Goal: Transaction & Acquisition: Purchase product/service

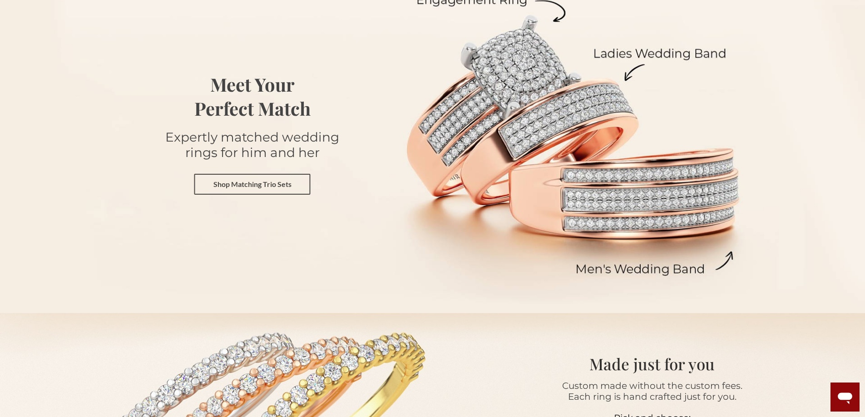
click at [280, 188] on link "Shop Matching Trio Sets" at bounding box center [252, 184] width 116 height 21
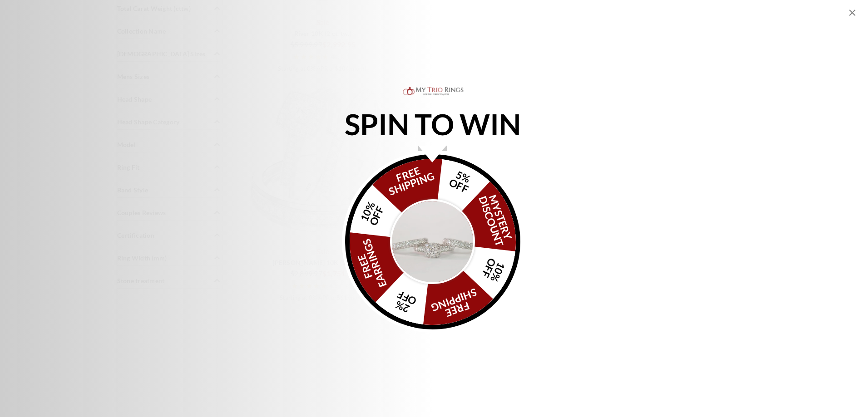
scroll to position [636, 0]
drag, startPoint x: 432, startPoint y: 166, endPoint x: 622, endPoint y: 219, distance: 196.7
click at [615, 220] on div "SPIN TO WIN FREE SHIPPING 5% OFF Mystery Discount 10% OFF FREE SHIPPING 2% OFF …" at bounding box center [432, 209] width 865 height 248
click at [470, 189] on div "FREE SHIPPING 5% OFF Mystery Discount 10% OFF FREE SHIPPING 2% OFF FREE EARRING…" at bounding box center [432, 241] width 175 height 175
click at [469, 189] on div "FREE SHIPPING 5% OFF Mystery Discount 10% OFF FREE SHIPPING 2% OFF FREE EARRING…" at bounding box center [432, 241] width 175 height 175
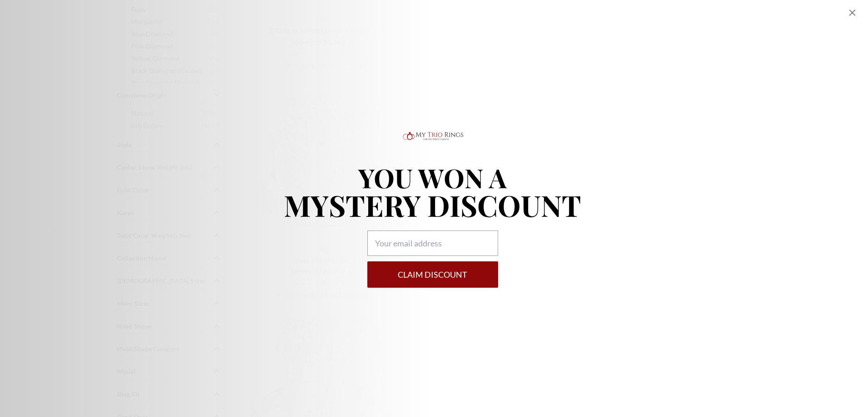
click at [849, 14] on icon "Close popup" at bounding box center [852, 12] width 11 height 11
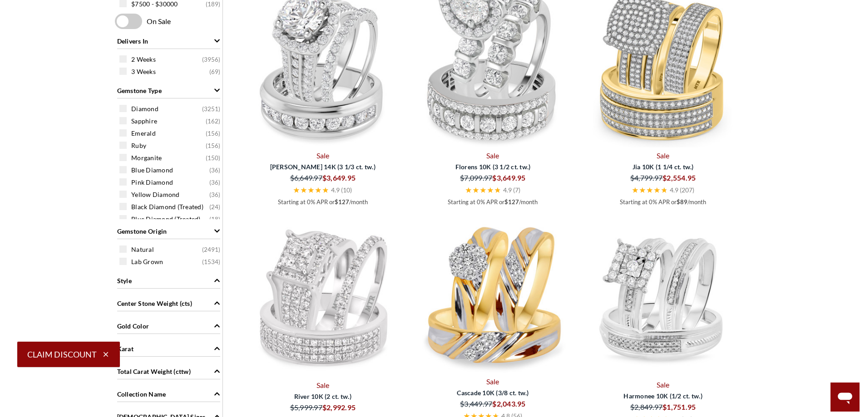
scroll to position [454, 0]
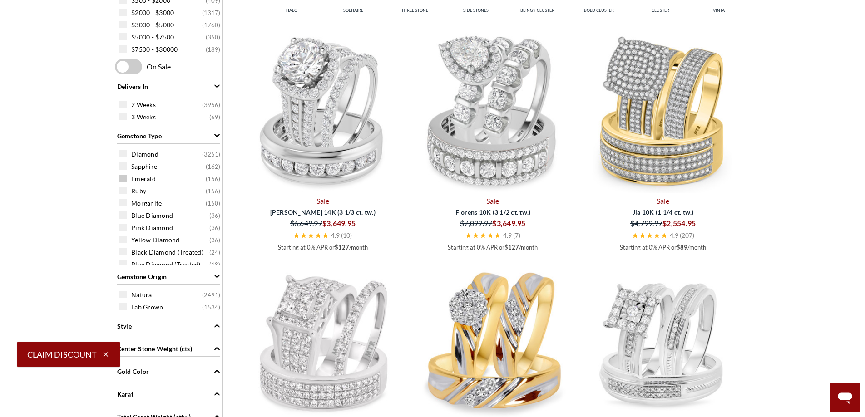
click at [126, 178] on span at bounding box center [122, 178] width 7 height 7
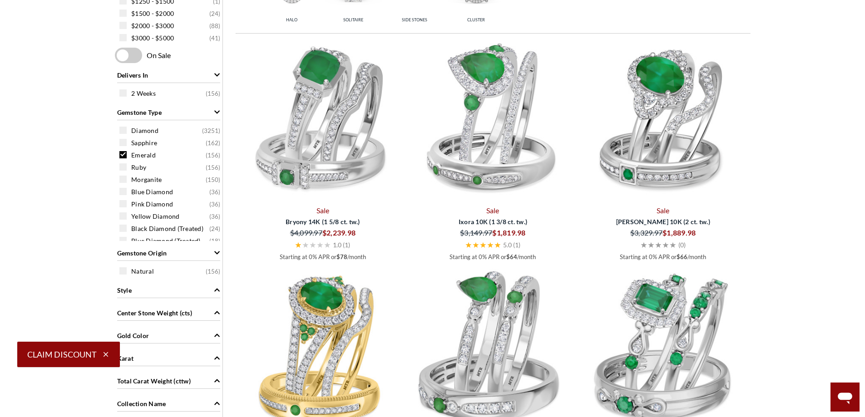
scroll to position [7, 0]
click at [126, 229] on div "Blue Diamond (Treated) ( 18 )" at bounding box center [170, 234] width 103 height 10
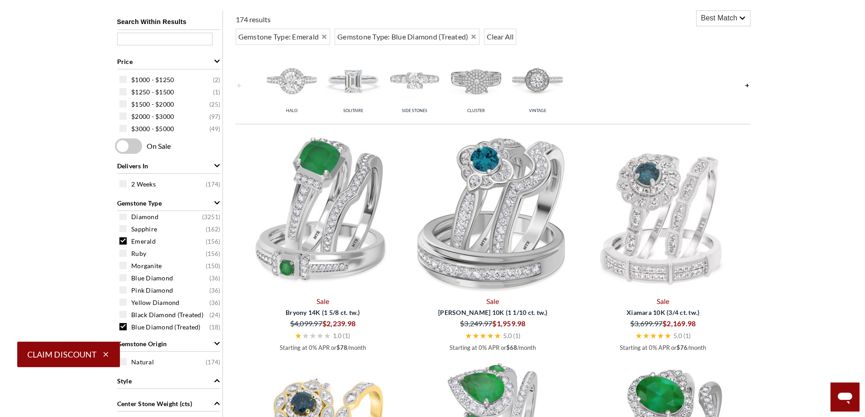
scroll to position [7, 0]
click at [124, 273] on span at bounding box center [122, 275] width 7 height 7
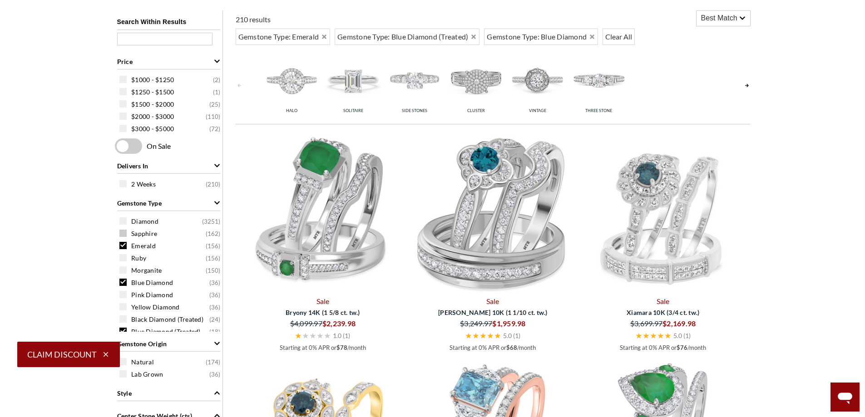
click at [125, 233] on span at bounding box center [122, 233] width 7 height 7
